Goal: Task Accomplishment & Management: Complete application form

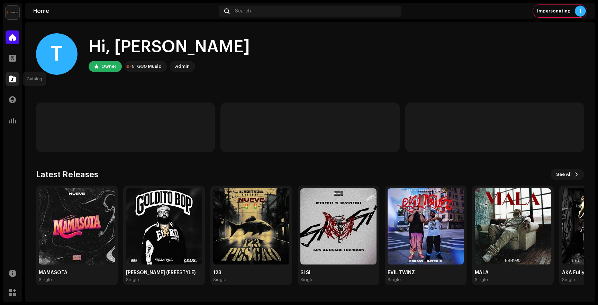
click at [13, 84] on div at bounding box center [13, 79] width 14 height 14
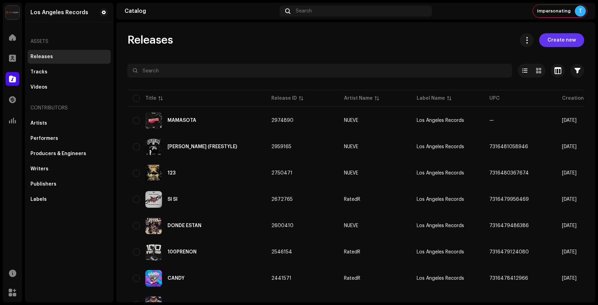
click at [557, 44] on span "Create new" at bounding box center [561, 40] width 28 height 14
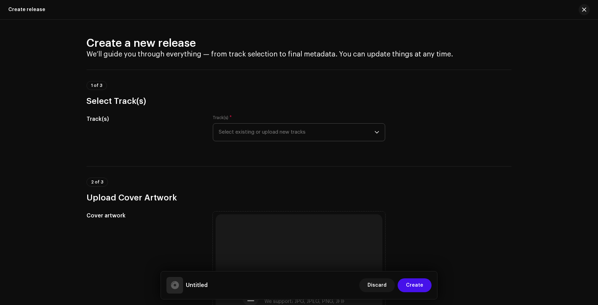
click at [257, 134] on span "Select existing or upload new tracks" at bounding box center [297, 131] width 156 height 17
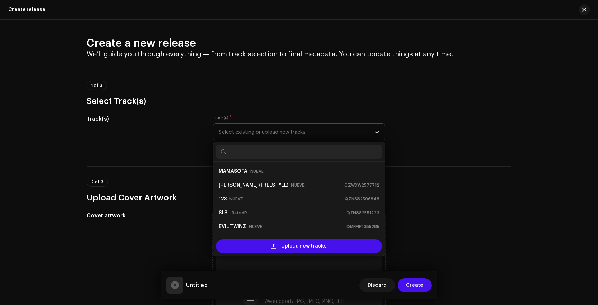
scroll to position [11, 0]
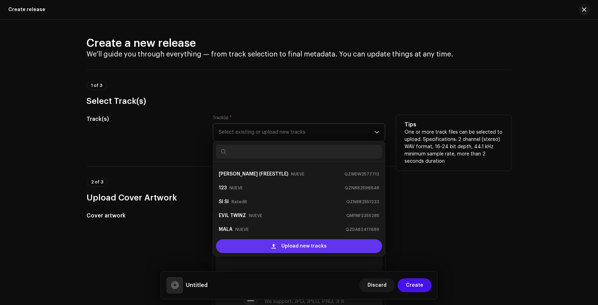
click at [268, 242] on div "Upload new tracks" at bounding box center [299, 246] width 166 height 14
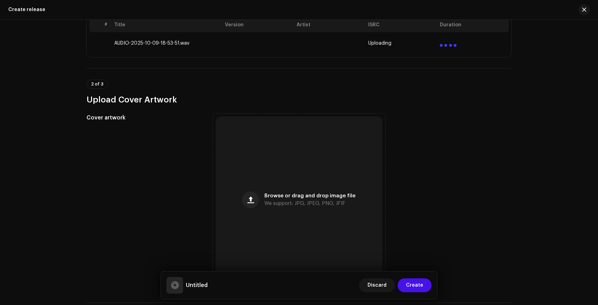
scroll to position [192, 0]
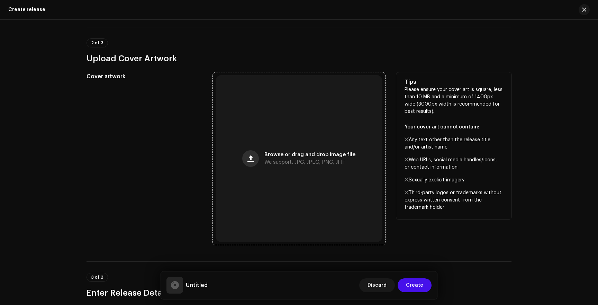
click at [249, 158] on span "button" at bounding box center [250, 159] width 7 height 6
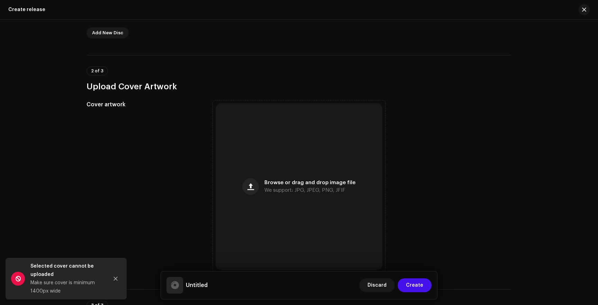
scroll to position [219, 0]
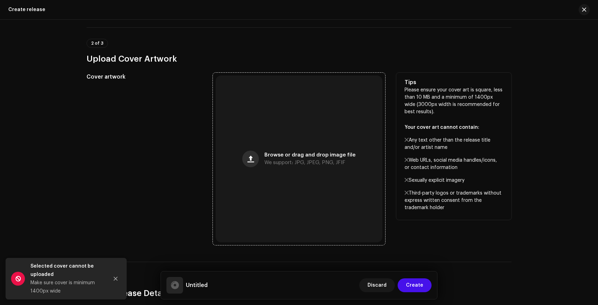
click at [256, 156] on button "button" at bounding box center [250, 158] width 17 height 17
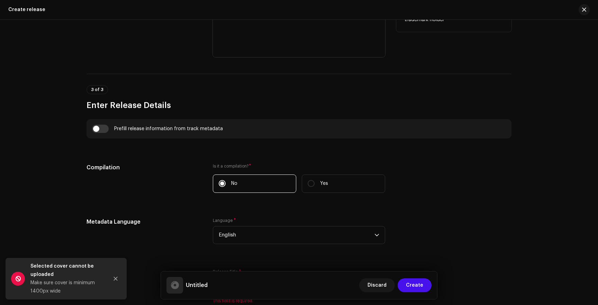
scroll to position [446, 0]
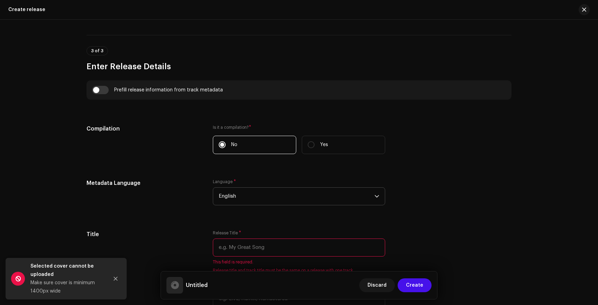
click at [246, 197] on span "English" at bounding box center [297, 195] width 156 height 17
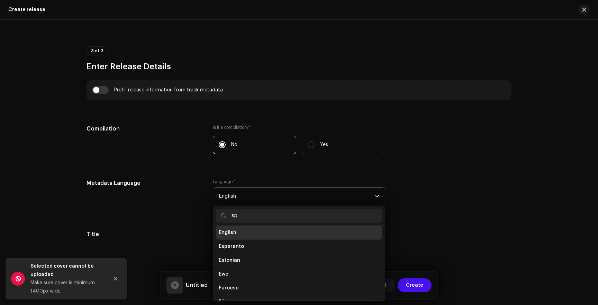
scroll to position [0, 0]
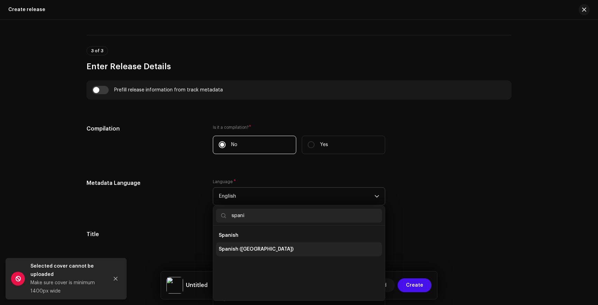
type input "spani"
click at [231, 247] on span "Spanish ([GEOGRAPHIC_DATA])" at bounding box center [256, 249] width 75 height 7
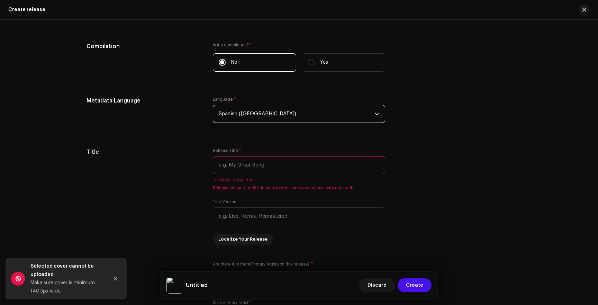
scroll to position [538, 0]
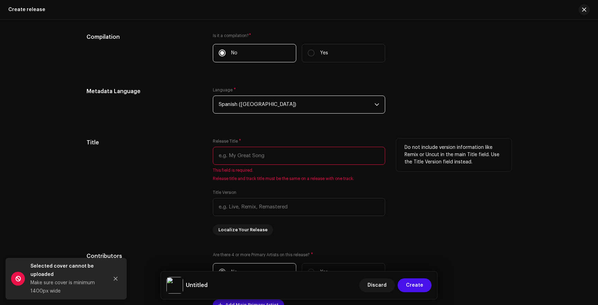
click at [249, 155] on input "text" at bounding box center [299, 156] width 172 height 18
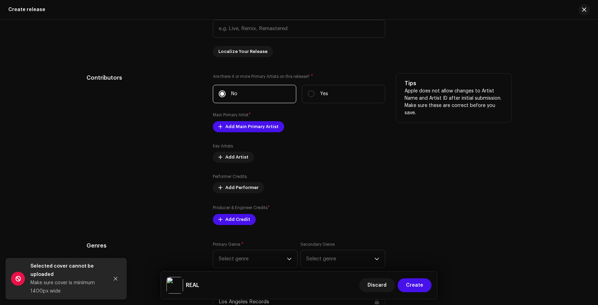
scroll to position [716, 0]
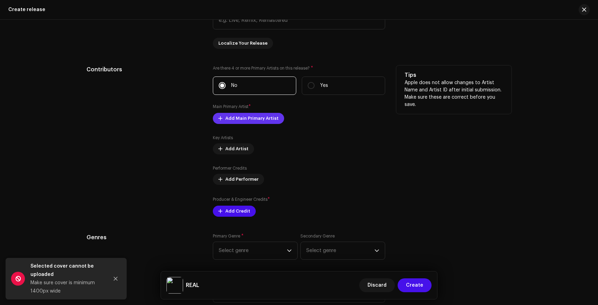
type input "REAL"
click at [237, 120] on span "Add Main Primary Artist" at bounding box center [251, 118] width 53 height 14
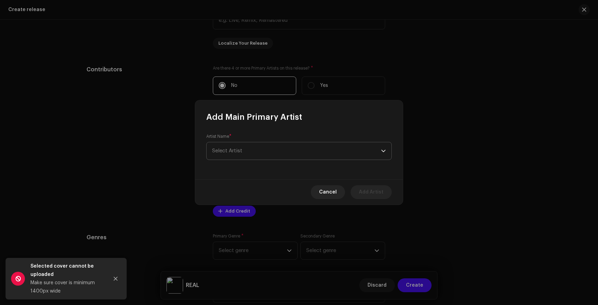
click at [243, 152] on span "Select Artist" at bounding box center [296, 150] width 169 height 17
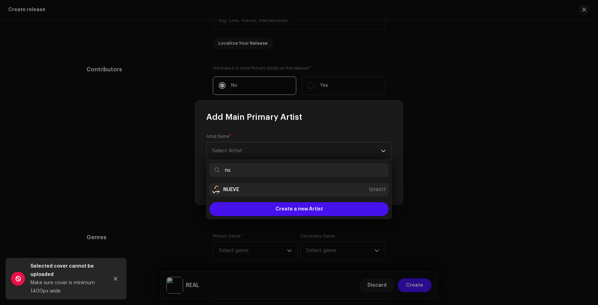
type input "nu"
click at [239, 191] on div "NUEVE 1214017" at bounding box center [299, 189] width 174 height 8
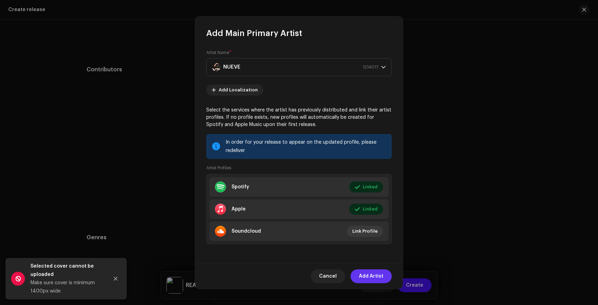
click at [368, 275] on span "Add Artist" at bounding box center [371, 276] width 25 height 14
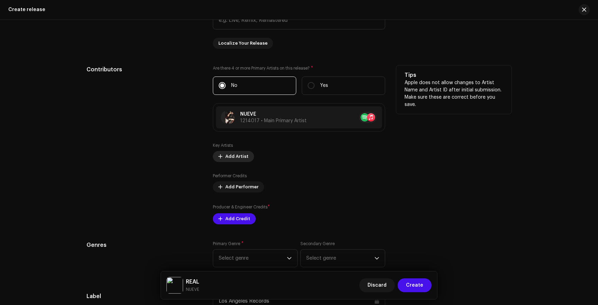
click at [228, 157] on span "Add Artist" at bounding box center [236, 156] width 23 height 14
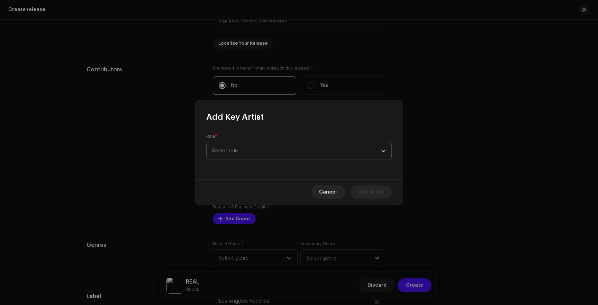
click at [306, 154] on span "Select role" at bounding box center [296, 150] width 169 height 17
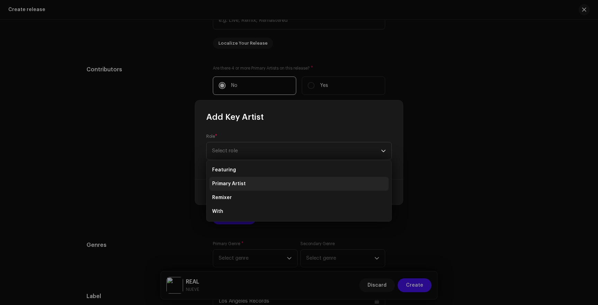
click at [257, 183] on li "Primary Artist" at bounding box center [298, 184] width 179 height 14
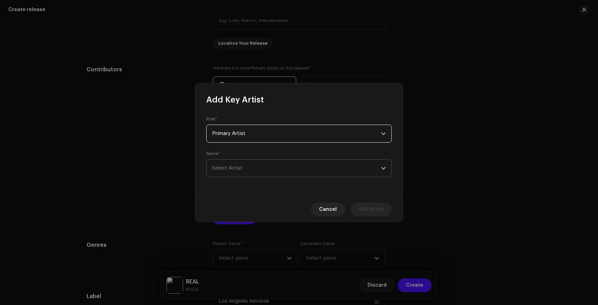
click at [261, 162] on span "Select Artist" at bounding box center [296, 167] width 169 height 17
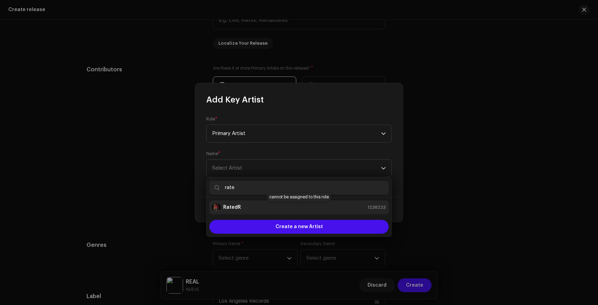
type input "rate"
click at [242, 208] on div "RatedR 1238223" at bounding box center [299, 207] width 174 height 8
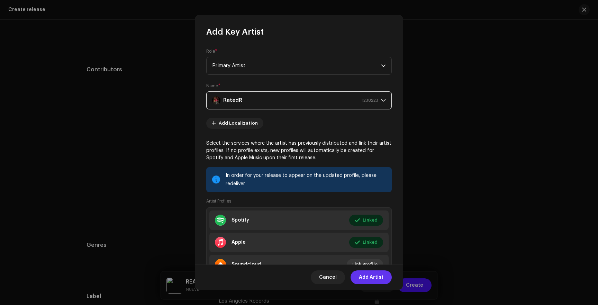
click at [371, 278] on span "Add Artist" at bounding box center [371, 277] width 25 height 14
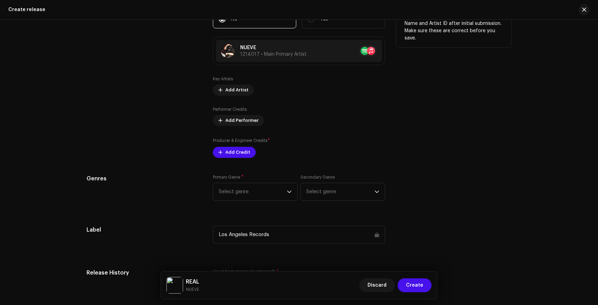
scroll to position [803, 0]
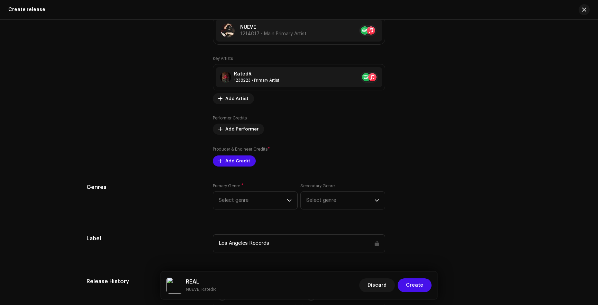
click at [265, 170] on div "Prefill release information from track metadata Compilation Is it a compilation…" at bounding box center [298, 112] width 425 height 777
click at [253, 203] on span "Select genre" at bounding box center [253, 200] width 68 height 17
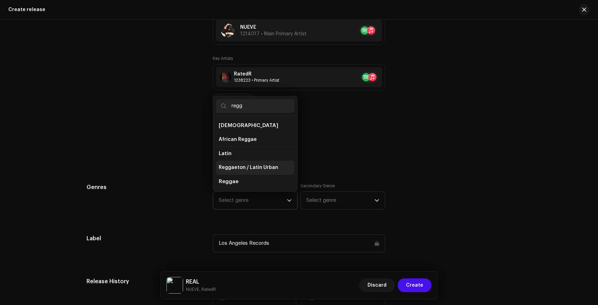
scroll to position [12, 0]
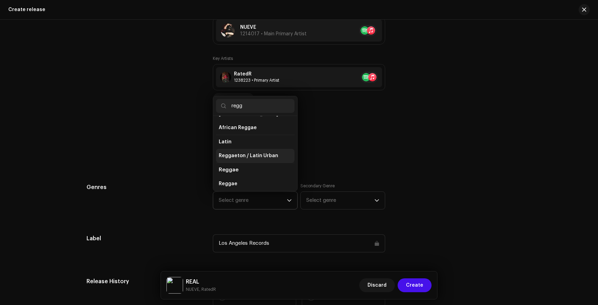
type input "regg"
click at [254, 157] on span "Reggaeton / Latin Urban" at bounding box center [248, 155] width 59 height 7
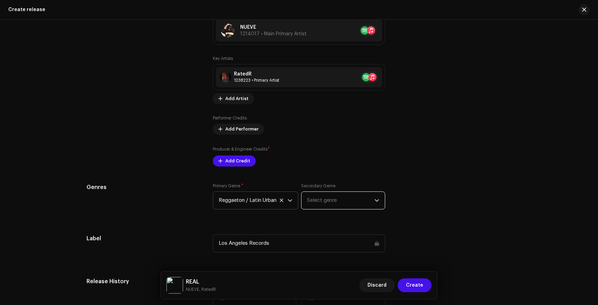
click at [330, 199] on span "Select genre" at bounding box center [340, 200] width 67 height 17
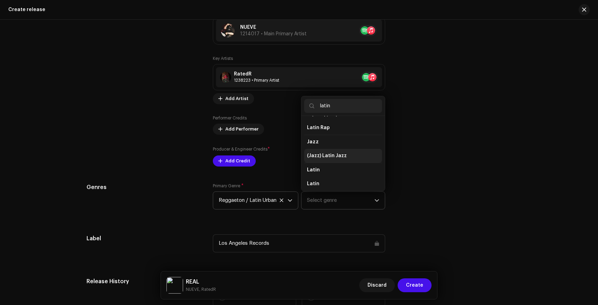
scroll to position [42, 0]
type input "latin"
click at [320, 153] on li "Latin" at bounding box center [343, 154] width 78 height 14
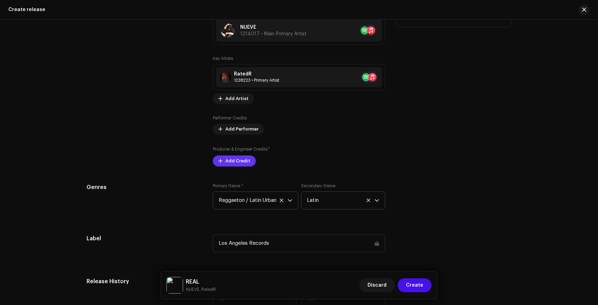
click at [229, 163] on span "Add Credit" at bounding box center [237, 161] width 25 height 14
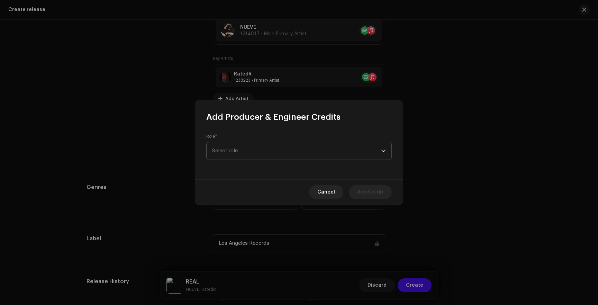
click at [240, 155] on span "Select role" at bounding box center [296, 150] width 169 height 17
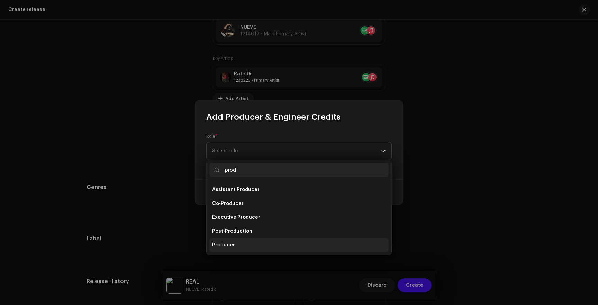
type input "prod"
click at [227, 244] on span "Producer" at bounding box center [223, 244] width 23 height 7
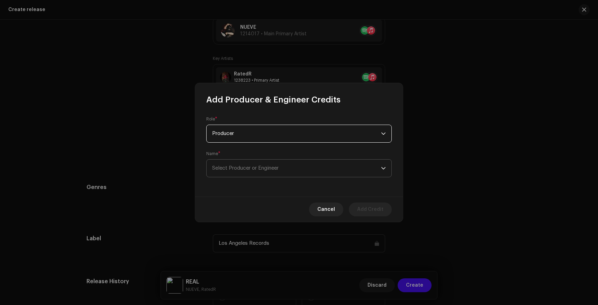
click at [246, 171] on span "Select Producer or Engineer" at bounding box center [296, 167] width 169 height 17
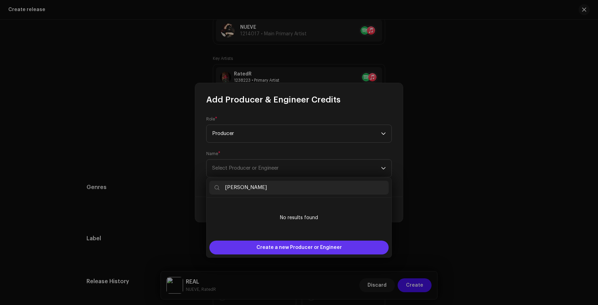
type input "[PERSON_NAME]"
click at [280, 248] on span "Create a new Producer or Engineer" at bounding box center [298, 247] width 85 height 14
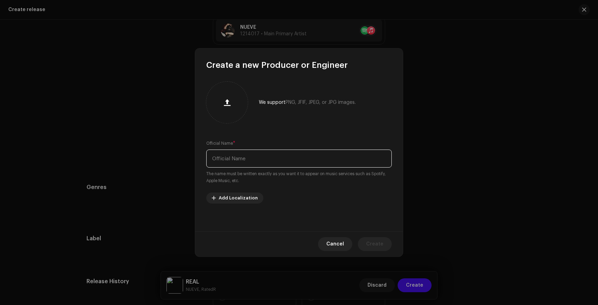
click at [259, 167] on input "text" at bounding box center [298, 158] width 185 height 18
type input "[PERSON_NAME]"
click at [387, 241] on button "Create" at bounding box center [375, 244] width 34 height 14
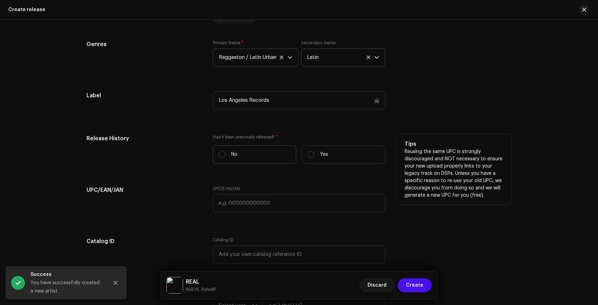
scroll to position [977, 0]
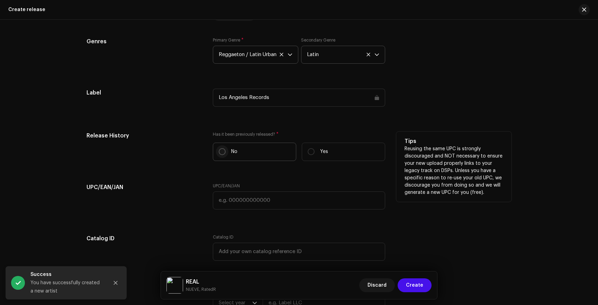
click at [222, 151] on input "No" at bounding box center [222, 151] width 7 height 7
radio input "true"
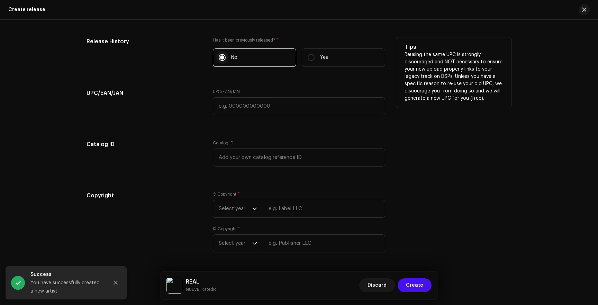
scroll to position [1076, 0]
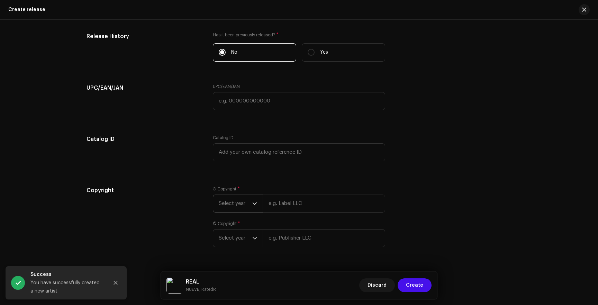
click at [235, 206] on span "Select year" at bounding box center [236, 203] width 34 height 17
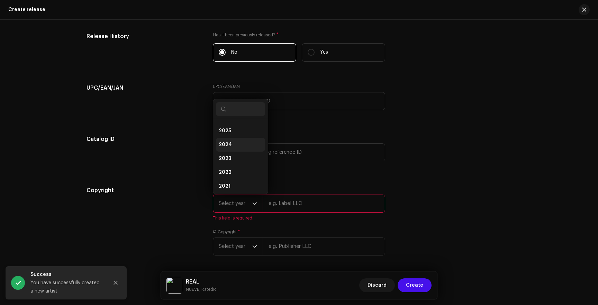
scroll to position [10, 0]
click at [232, 129] on li "2025" at bounding box center [240, 132] width 49 height 14
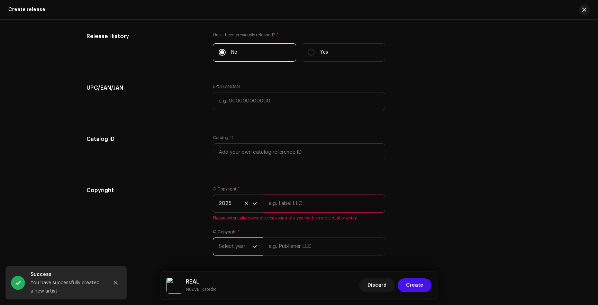
click at [227, 247] on span "Select year" at bounding box center [236, 246] width 34 height 17
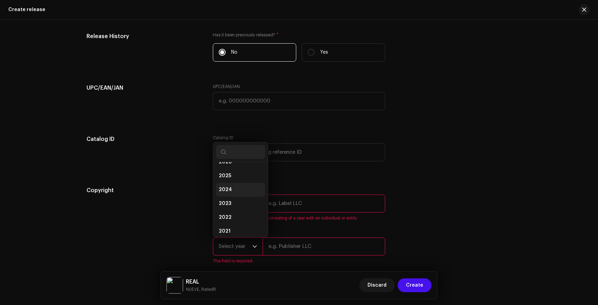
scroll to position [9, 0]
click at [229, 177] on li "2025" at bounding box center [240, 177] width 49 height 14
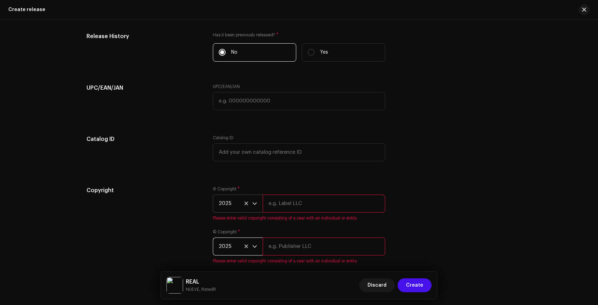
click at [283, 202] on input "text" at bounding box center [324, 203] width 122 height 18
click at [297, 204] on input "Los Angeles Records | Distributed by G30 Music" at bounding box center [324, 203] width 122 height 18
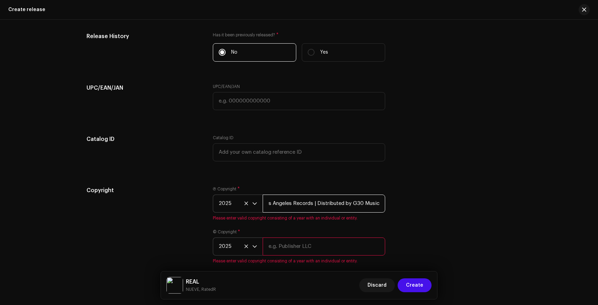
type input "Los Angeles Records | Distributed by G30 Music"
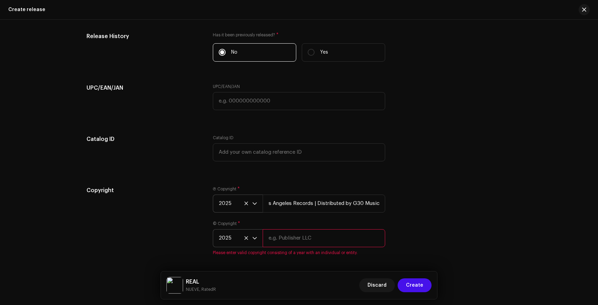
scroll to position [0, 0]
click at [296, 247] on input "text" at bounding box center [324, 238] width 122 height 18
paste input "Los Angeles Records | Distributed by G30 Music"
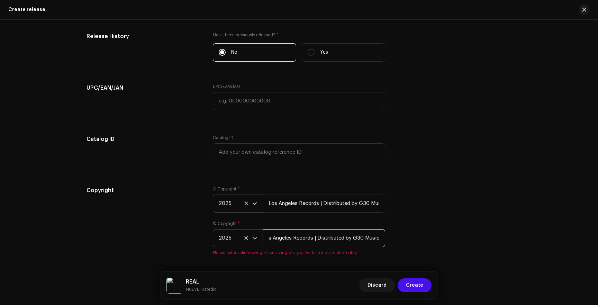
type input "Los Angeles Records | Distributed by G30 Music"
click at [419, 187] on div "Copyright Ⓟ Copyright * 2025 Los Angeles Records | Distributed by G30 Music © C…" at bounding box center [298, 224] width 425 height 77
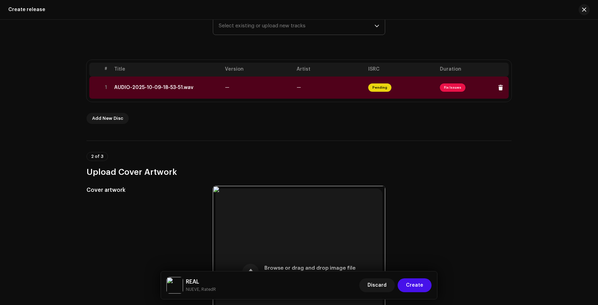
scroll to position [91, 0]
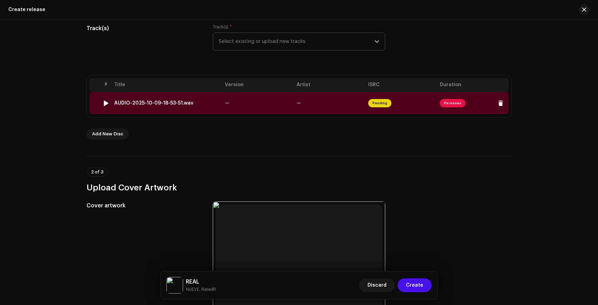
click at [267, 102] on td "—" at bounding box center [258, 103] width 72 height 22
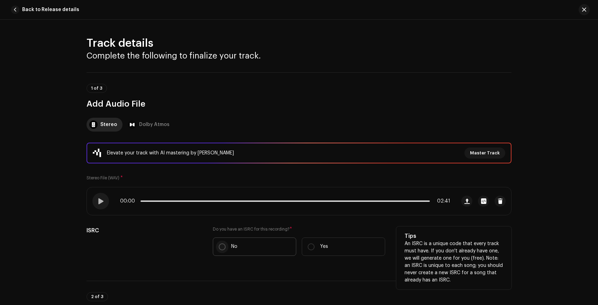
click at [223, 246] on input "No" at bounding box center [222, 246] width 7 height 7
radio input "true"
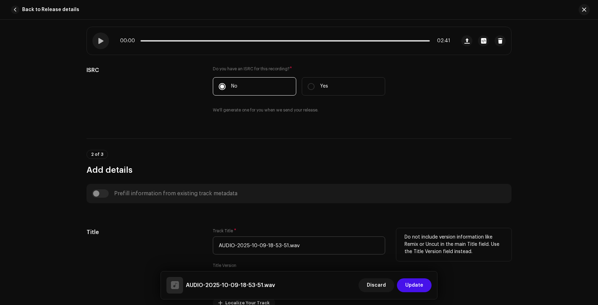
scroll to position [164, 0]
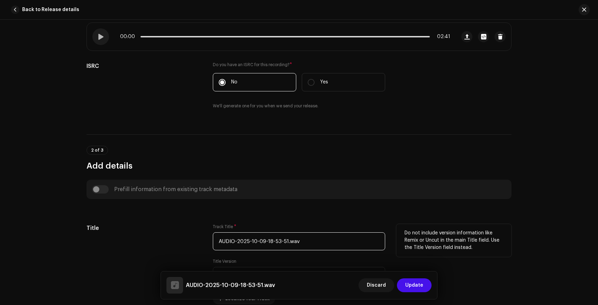
click at [297, 245] on input "AUDIO-2025-10-09-18-53-51.wav" at bounding box center [299, 241] width 172 height 18
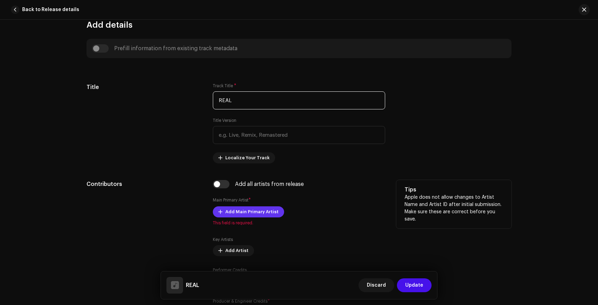
scroll to position [315, 0]
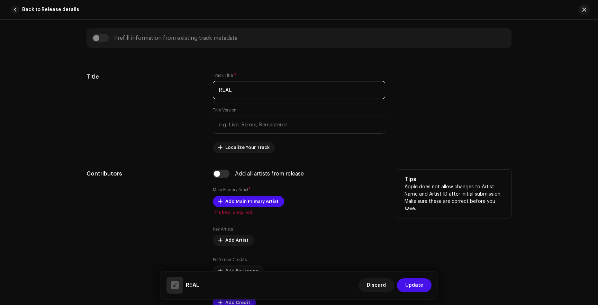
type input "REAL"
click at [217, 180] on div "Add all artists from release Main Primary Artist * Add Main Primary Artist This…" at bounding box center [299, 242] width 172 height 147
click at [217, 173] on input "checkbox" at bounding box center [221, 173] width 17 height 8
checkbox input "true"
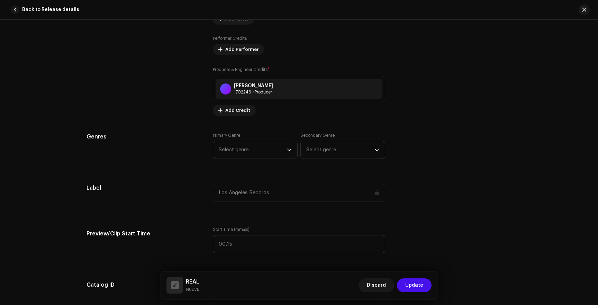
scroll to position [597, 0]
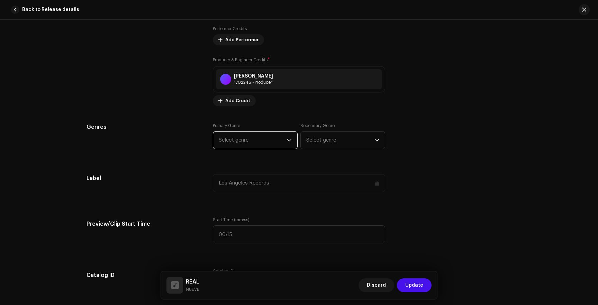
click at [256, 146] on span "Select genre" at bounding box center [253, 139] width 68 height 17
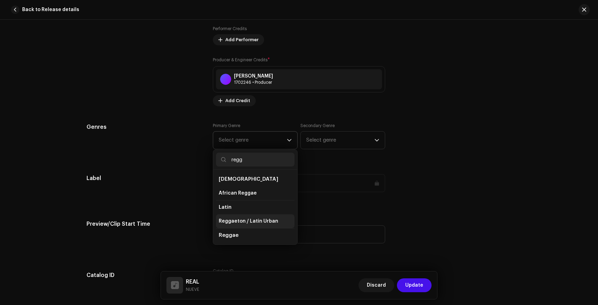
type input "regg"
click at [249, 223] on span "Reggaeton / Latin Urban" at bounding box center [248, 221] width 59 height 7
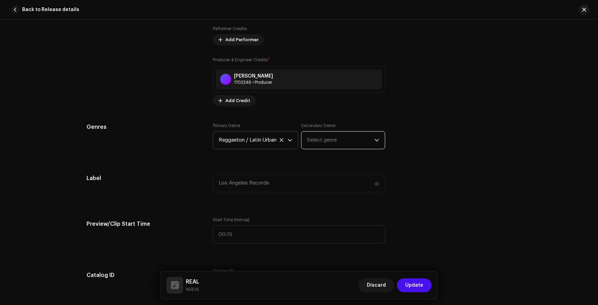
click at [325, 140] on span "Select genre" at bounding box center [340, 139] width 67 height 17
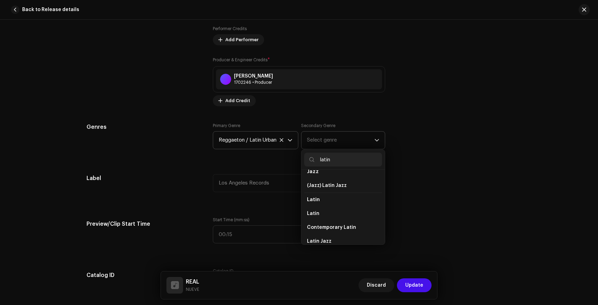
scroll to position [45, 0]
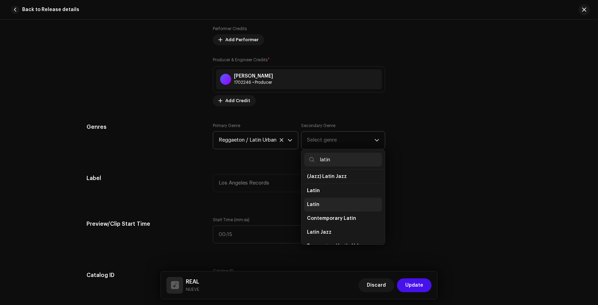
type input "latin"
click at [318, 204] on span "Latin" at bounding box center [313, 204] width 12 height 7
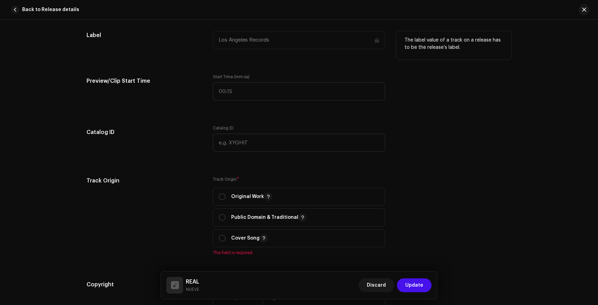
scroll to position [745, 0]
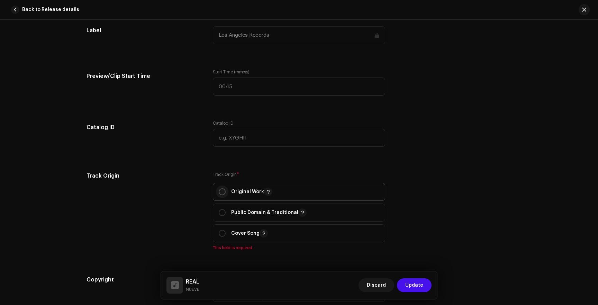
click at [221, 192] on input "radio" at bounding box center [222, 191] width 7 height 7
radio input "true"
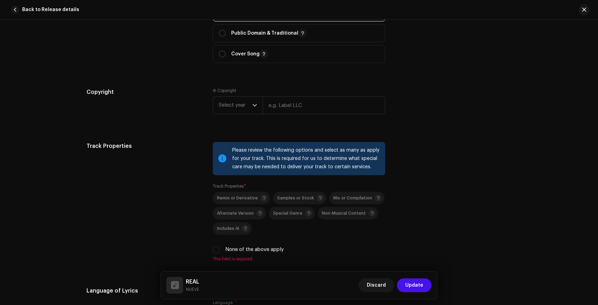
scroll to position [943, 0]
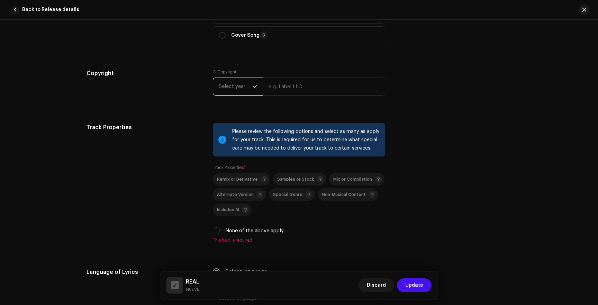
click at [247, 83] on span "Select year" at bounding box center [236, 86] width 34 height 17
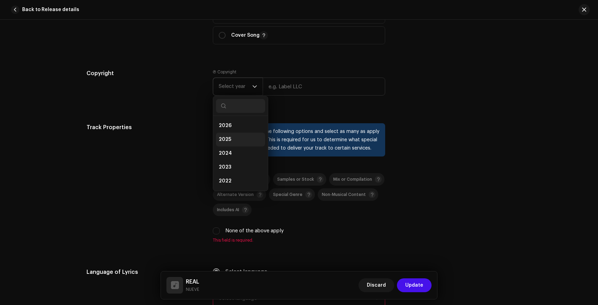
click at [221, 142] on span "2025" at bounding box center [225, 139] width 12 height 7
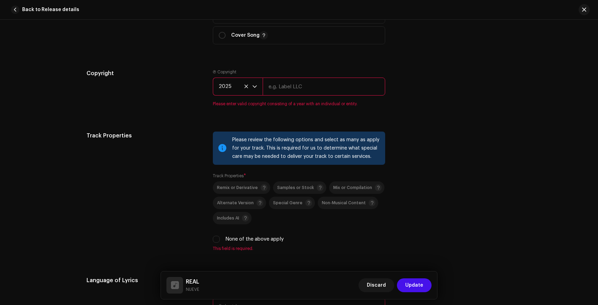
click at [286, 92] on input "text" at bounding box center [324, 86] width 122 height 18
paste input "Los Angeles Records | Distributed by G30 Music"
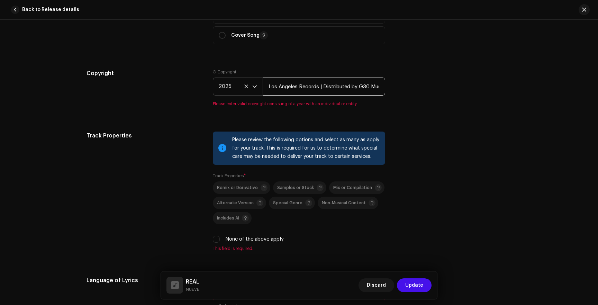
scroll to position [0, 6]
type input "Los Angeles Records | Distributed by G30 Music"
click at [440, 146] on div "Track Properties Please review the following options and select as many as appl…" at bounding box center [298, 195] width 425 height 128
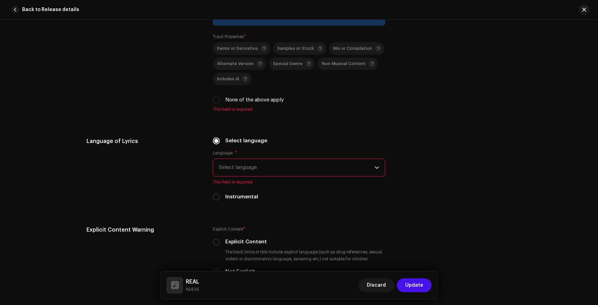
scroll to position [1081, 0]
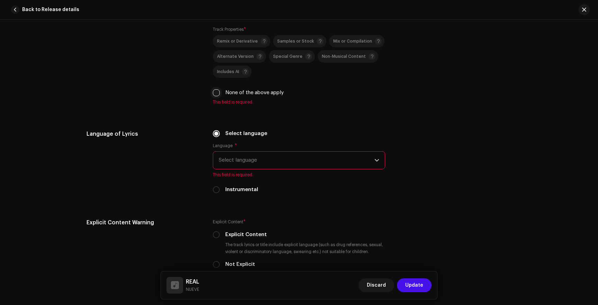
click at [213, 95] on input "None of the above apply" at bounding box center [216, 92] width 7 height 7
checkbox input "true"
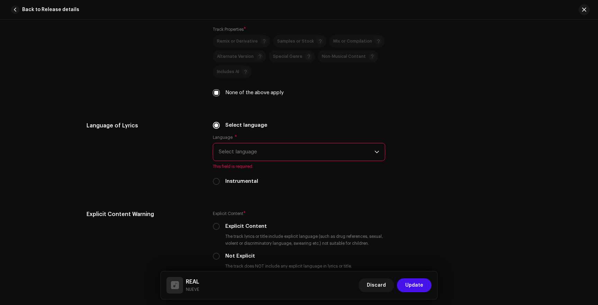
click at [236, 152] on span "Select language" at bounding box center [297, 151] width 156 height 17
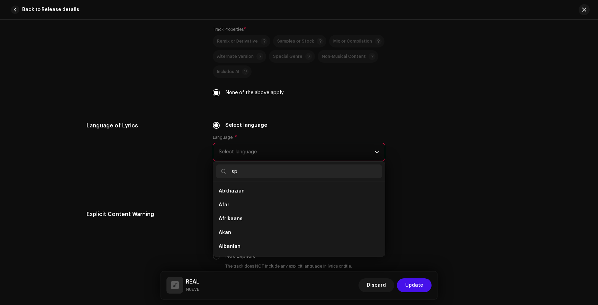
scroll to position [0, 0]
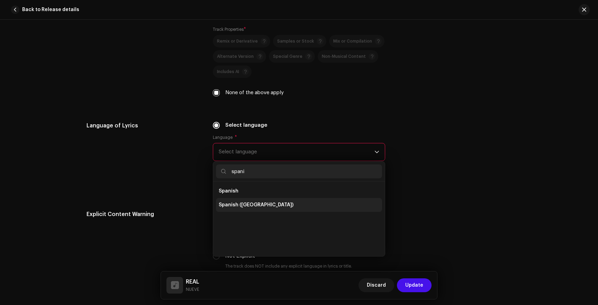
type input "spani"
click at [230, 203] on span "Spanish ([GEOGRAPHIC_DATA])" at bounding box center [256, 204] width 75 height 7
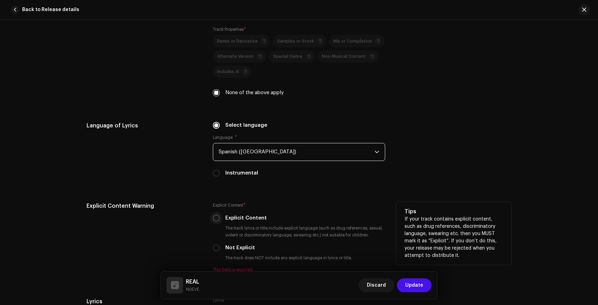
click at [215, 220] on input "Explicit Content" at bounding box center [216, 217] width 7 height 7
radio input "true"
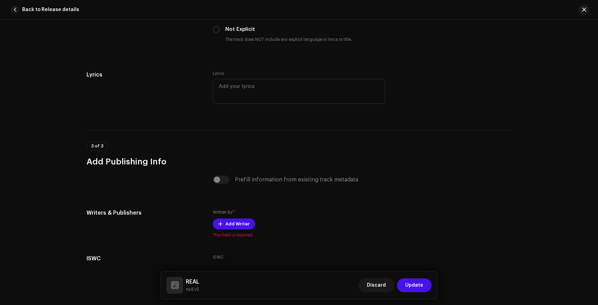
scroll to position [1302, 0]
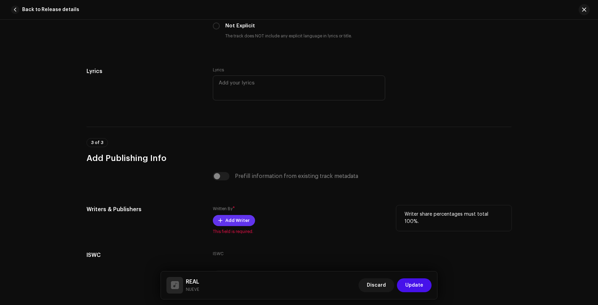
click at [229, 227] on span "Add Writer" at bounding box center [237, 220] width 24 height 14
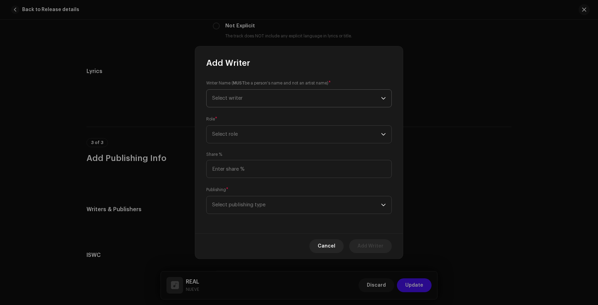
click at [238, 106] on span "Select writer" at bounding box center [296, 98] width 169 height 17
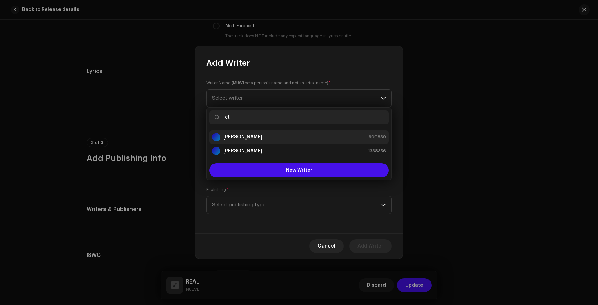
type input "et"
click at [236, 135] on strong "[PERSON_NAME]" at bounding box center [242, 137] width 39 height 7
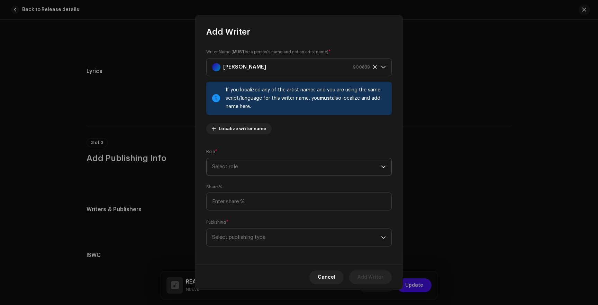
click at [241, 166] on span "Select role" at bounding box center [296, 166] width 169 height 17
click at [233, 230] on span "Composer & Lyricist" at bounding box center [236, 227] width 49 height 7
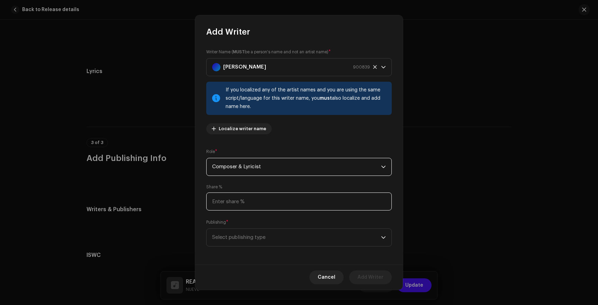
click at [244, 201] on input at bounding box center [298, 201] width 185 height 18
type input "50.00"
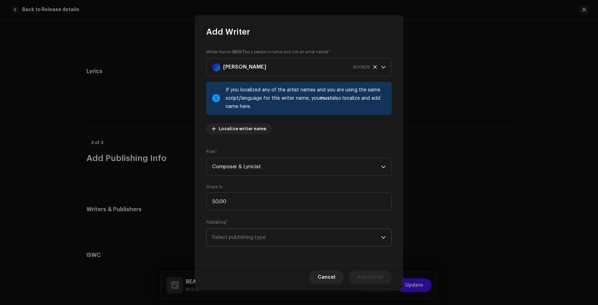
click at [241, 240] on span "Select publishing type" at bounding box center [296, 237] width 169 height 17
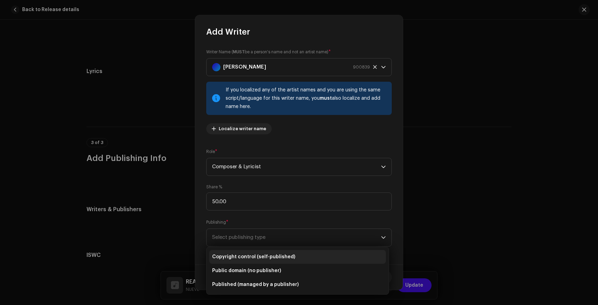
click at [241, 255] on span "Copyright control (self-published)" at bounding box center [253, 256] width 83 height 7
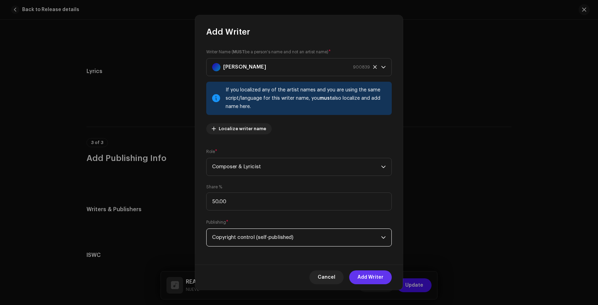
click at [371, 275] on span "Add Writer" at bounding box center [370, 277] width 26 height 14
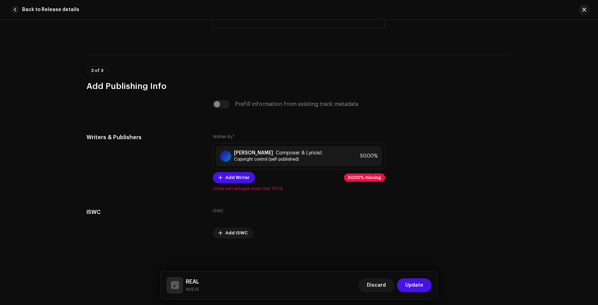
scroll to position [1376, 0]
click at [238, 180] on span "Add Writer" at bounding box center [237, 178] width 24 height 14
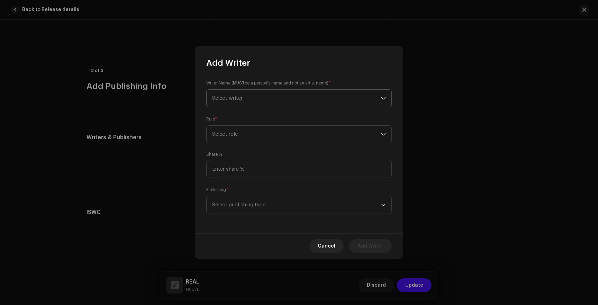
click at [253, 96] on span "Select writer" at bounding box center [296, 98] width 169 height 17
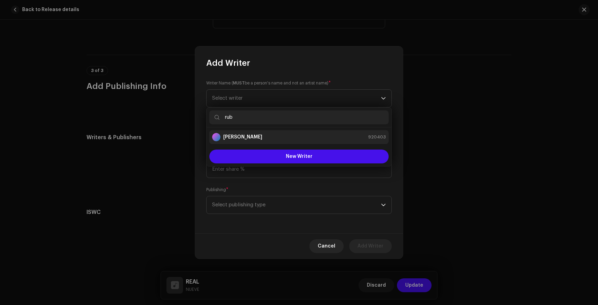
type input "rub"
click at [241, 136] on strong "[PERSON_NAME]" at bounding box center [242, 137] width 39 height 7
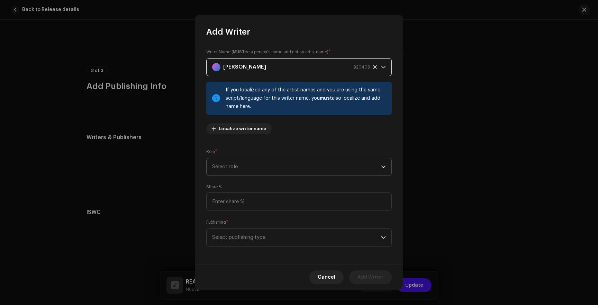
click at [239, 168] on span "Select role" at bounding box center [296, 166] width 169 height 17
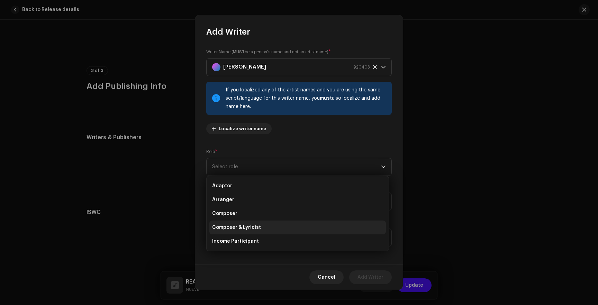
click at [232, 228] on span "Composer & Lyricist" at bounding box center [236, 227] width 49 height 7
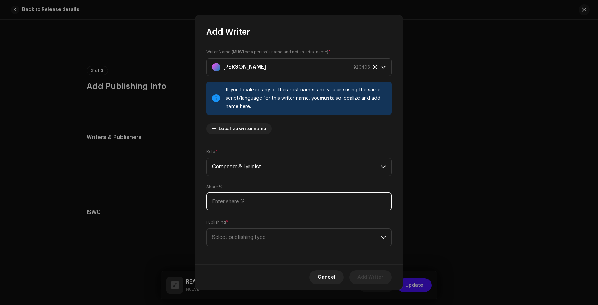
click at [239, 205] on input at bounding box center [298, 201] width 185 height 18
type input "50.00"
click at [247, 239] on span "Select publishing type" at bounding box center [296, 237] width 169 height 17
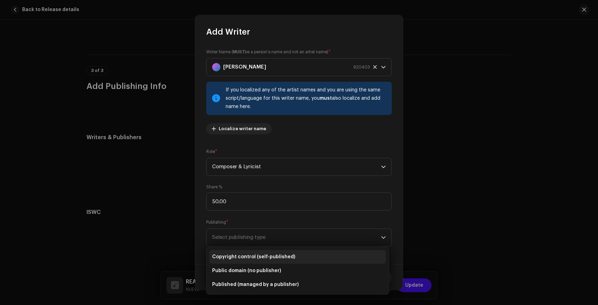
click at [246, 256] on span "Copyright control (self-published)" at bounding box center [253, 256] width 83 height 7
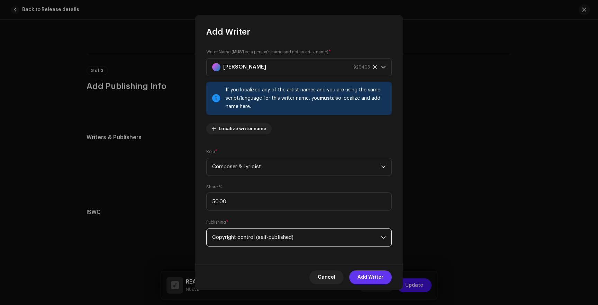
click at [382, 275] on span "Add Writer" at bounding box center [370, 277] width 26 height 14
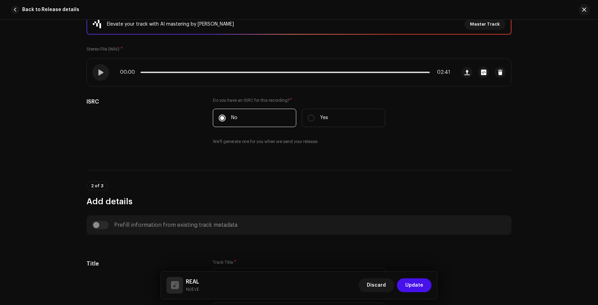
scroll to position [0, 0]
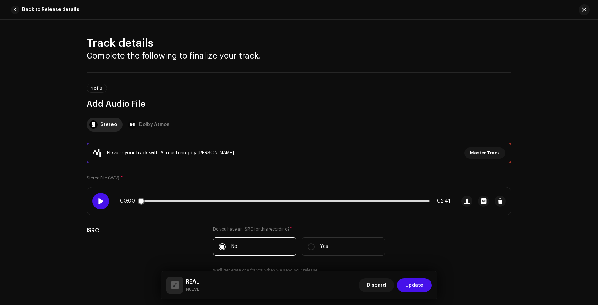
click at [98, 200] on span at bounding box center [101, 201] width 6 height 6
drag, startPoint x: 147, startPoint y: 201, endPoint x: 164, endPoint y: 199, distance: 17.4
click at [152, 199] on span at bounding box center [148, 201] width 7 height 7
drag, startPoint x: 164, startPoint y: 199, endPoint x: 169, endPoint y: 200, distance: 5.2
click at [169, 200] on span at bounding box center [166, 201] width 7 height 7
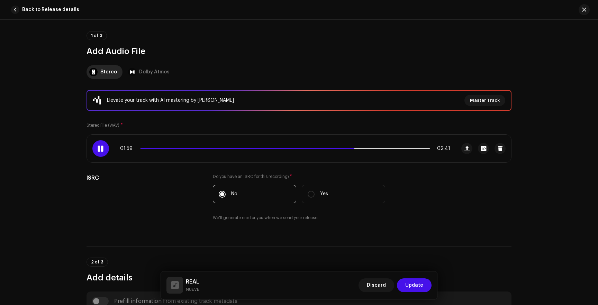
scroll to position [55, 0]
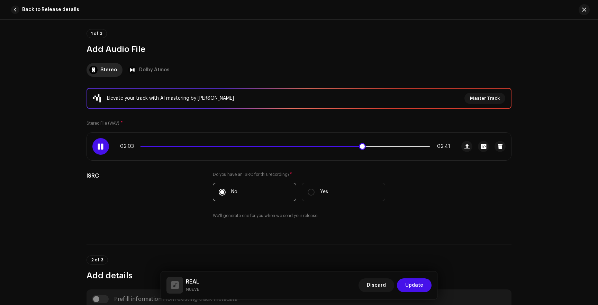
click at [172, 146] on span at bounding box center [250, 146] width 221 height 1
click at [98, 149] on span at bounding box center [101, 147] width 6 height 6
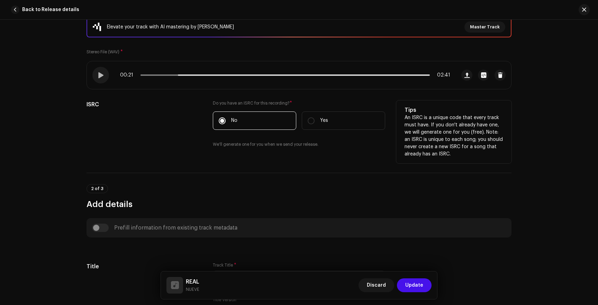
scroll to position [122, 0]
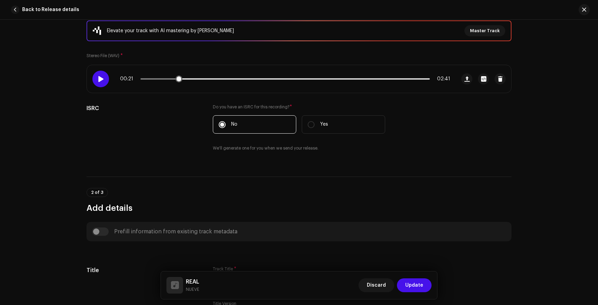
click at [101, 81] on span at bounding box center [101, 79] width 6 height 6
drag, startPoint x: 180, startPoint y: 78, endPoint x: 246, endPoint y: 75, distance: 66.1
click at [246, 75] on div "00:24 02:41" at bounding box center [271, 79] width 369 height 28
drag, startPoint x: 262, startPoint y: 80, endPoint x: 276, endPoint y: 80, distance: 14.2
click at [272, 80] on span at bounding box center [268, 78] width 7 height 7
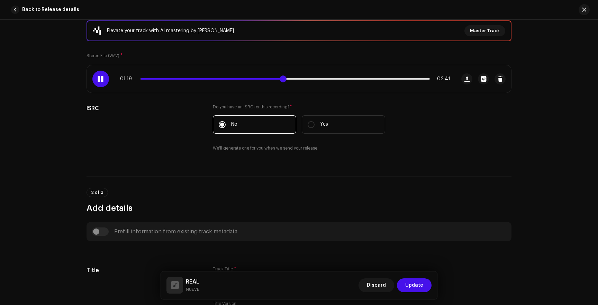
click at [280, 79] on span at bounding box center [282, 78] width 7 height 7
drag, startPoint x: 287, startPoint y: 79, endPoint x: 312, endPoint y: 79, distance: 25.3
click at [292, 79] on span at bounding box center [288, 78] width 7 height 7
drag, startPoint x: 312, startPoint y: 79, endPoint x: 336, endPoint y: 80, distance: 23.5
click at [319, 80] on span at bounding box center [315, 78] width 7 height 7
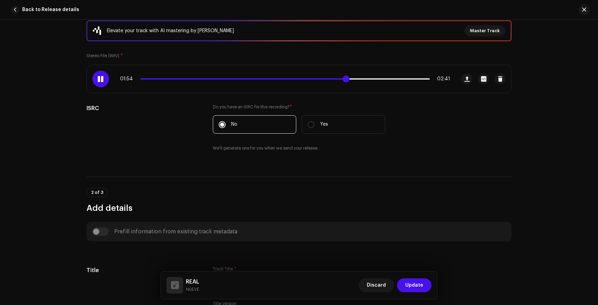
drag, startPoint x: 339, startPoint y: 80, endPoint x: 345, endPoint y: 80, distance: 6.2
click at [345, 80] on span at bounding box center [345, 78] width 7 height 7
drag, startPoint x: 345, startPoint y: 80, endPoint x: 218, endPoint y: 80, distance: 127.6
click at [218, 80] on span at bounding box center [218, 78] width 7 height 7
drag, startPoint x: 218, startPoint y: 80, endPoint x: 184, endPoint y: 81, distance: 33.2
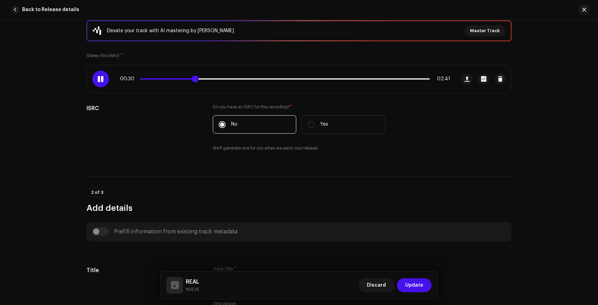
click at [192, 80] on span at bounding box center [195, 78] width 7 height 7
drag, startPoint x: 184, startPoint y: 81, endPoint x: 173, endPoint y: 81, distance: 11.1
click at [177, 81] on span at bounding box center [180, 78] width 7 height 7
drag, startPoint x: 174, startPoint y: 79, endPoint x: 169, endPoint y: 79, distance: 4.8
click at [175, 79] on span at bounding box center [178, 78] width 7 height 7
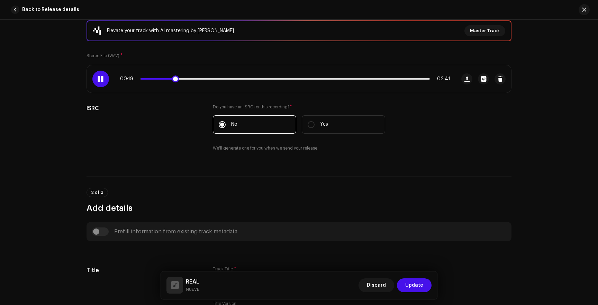
click at [94, 80] on div at bounding box center [100, 79] width 17 height 17
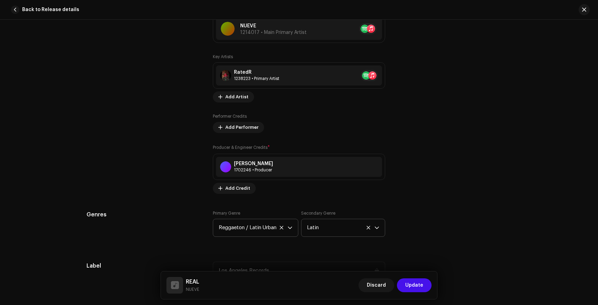
scroll to position [588, 0]
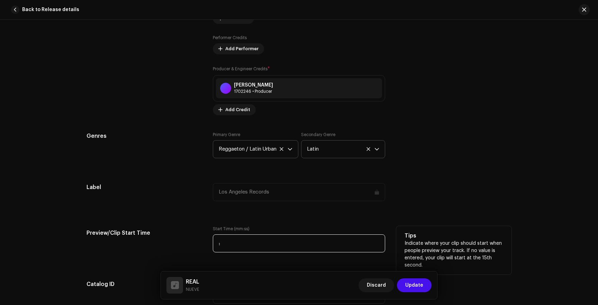
click at [227, 240] on input ":" at bounding box center [299, 243] width 172 height 18
type input "00:19"
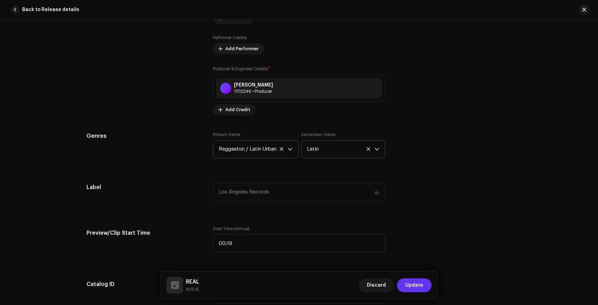
click at [408, 282] on span "Update" at bounding box center [414, 285] width 18 height 14
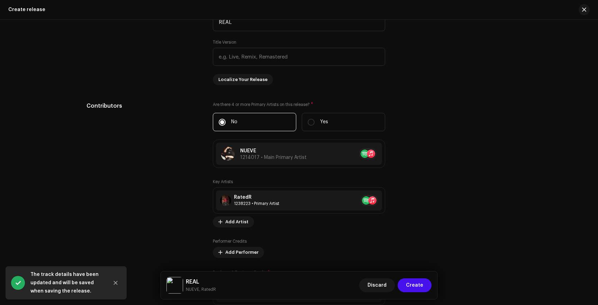
scroll to position [757, 0]
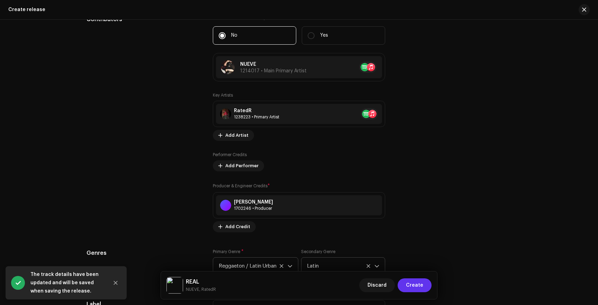
click at [411, 286] on span "Create" at bounding box center [414, 285] width 17 height 14
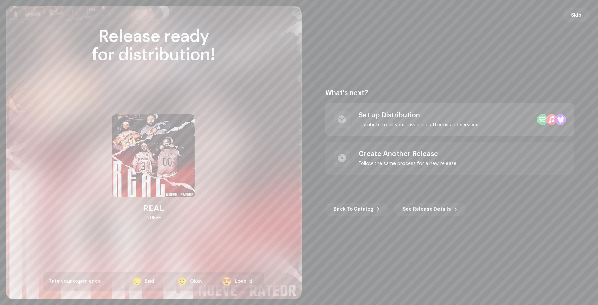
click at [413, 109] on div "Set up Distribution Distribute to all your favorite platforms and services" at bounding box center [449, 119] width 249 height 33
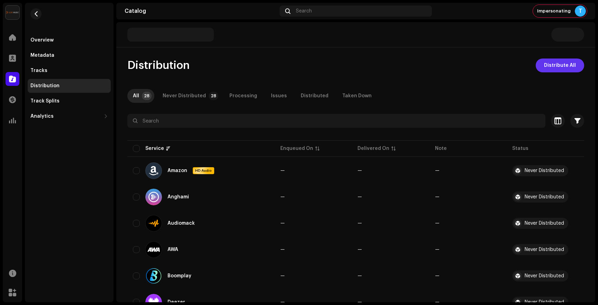
click at [552, 66] on span "Distribute All" at bounding box center [560, 65] width 32 height 14
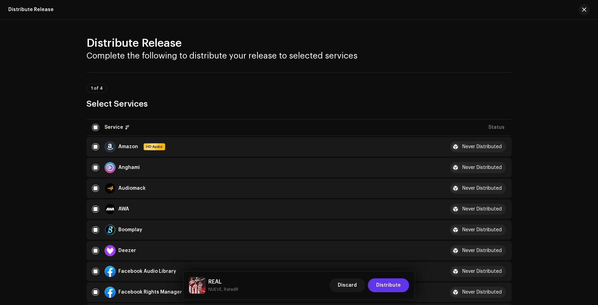
click at [390, 287] on span "Distribute" at bounding box center [388, 285] width 25 height 14
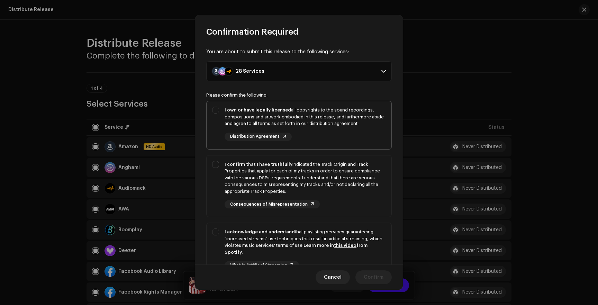
click at [296, 107] on div "I own or have legally licensed all copyrights to the sound recordings, composit…" at bounding box center [304, 117] width 161 height 20
checkbox input "true"
click at [288, 179] on div "I confirm that I have truthfully indicated the Track Origin and Track Propertie…" at bounding box center [304, 178] width 161 height 34
checkbox input "true"
click at [291, 231] on div "I acknowledge and understand that playlisting services guaranteeing "increased …" at bounding box center [304, 241] width 161 height 27
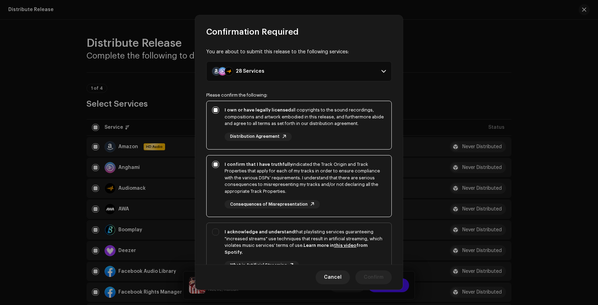
checkbox input "true"
click at [379, 276] on span "Confirm" at bounding box center [374, 277] width 20 height 14
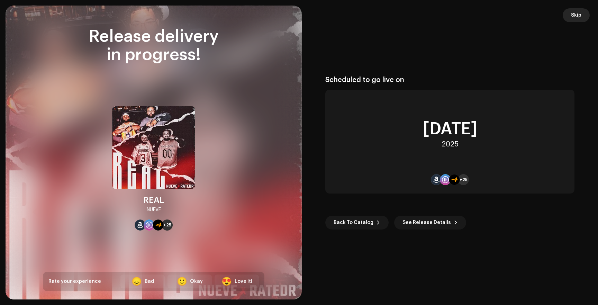
click at [576, 15] on span "Skip" at bounding box center [576, 15] width 10 height 14
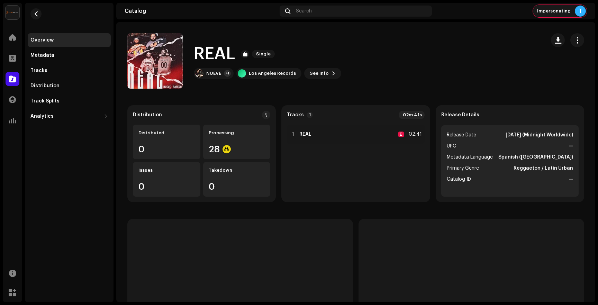
click at [580, 10] on div "T" at bounding box center [580, 11] width 11 height 11
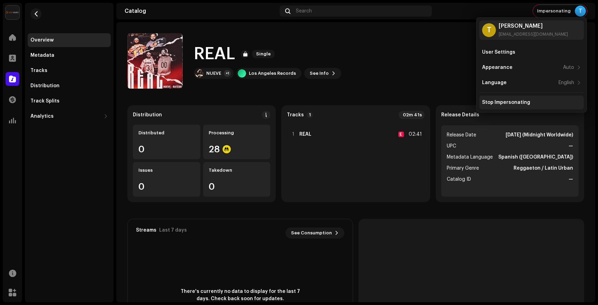
click at [518, 106] on div "Stop Impersonating" at bounding box center [531, 102] width 104 height 14
